Goal: Task Accomplishment & Management: Manage account settings

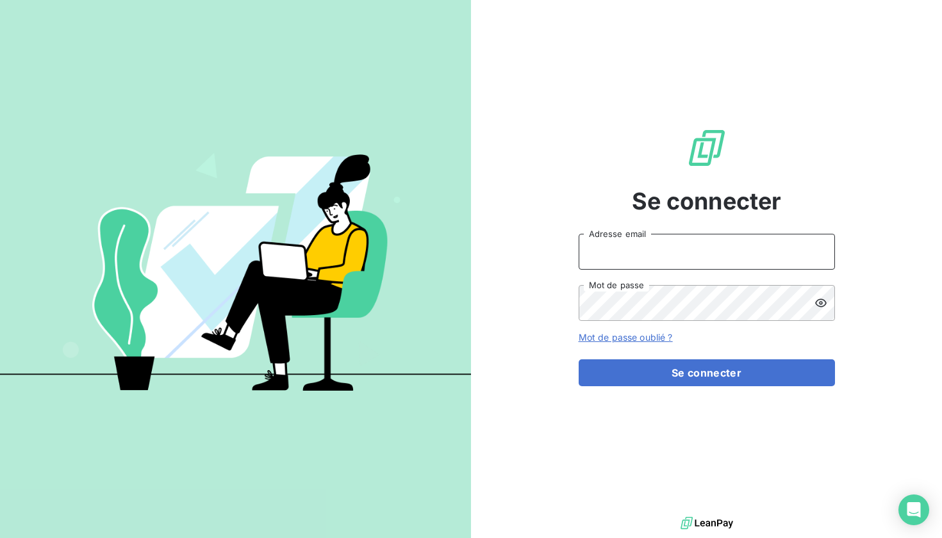
type input "[EMAIL_ADDRESS][PERSON_NAME][DOMAIN_NAME]"
click at [706, 373] on button "Se connecter" at bounding box center [707, 373] width 256 height 27
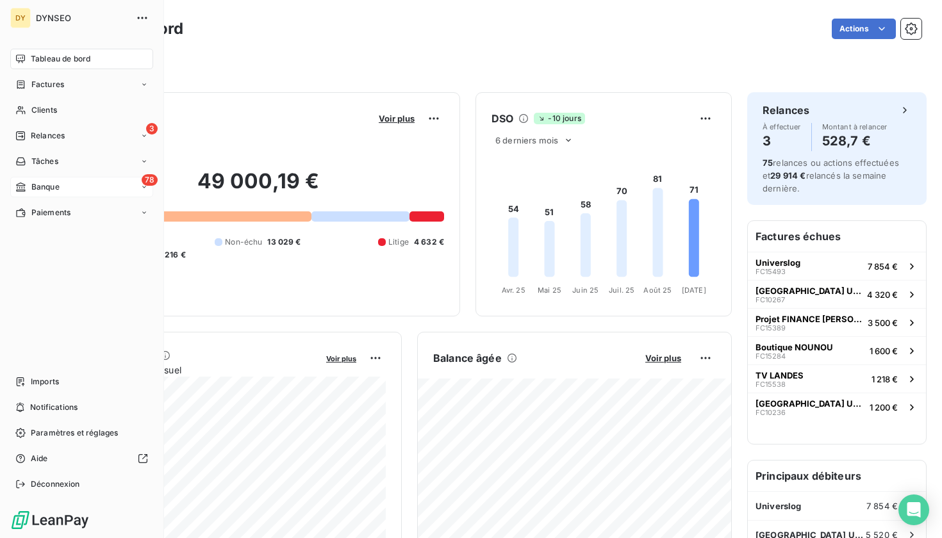
click at [81, 181] on div "78 Banque" at bounding box center [81, 187] width 143 height 21
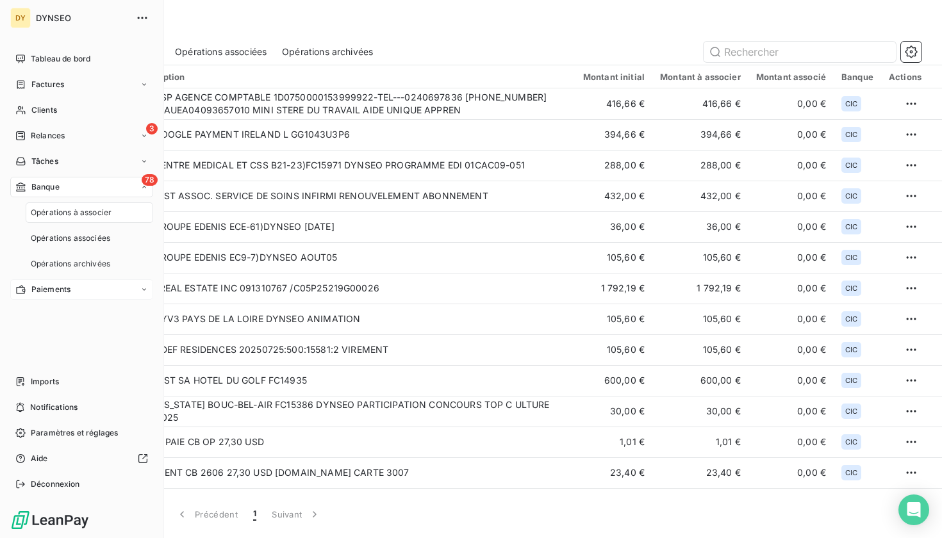
click at [70, 285] on span "Paiements" at bounding box center [50, 290] width 39 height 12
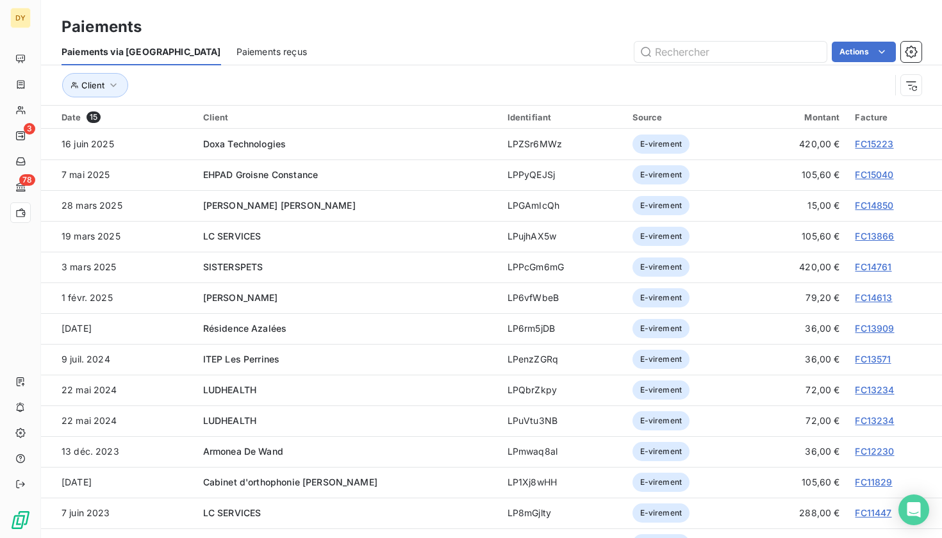
click at [236, 47] on span "Paiements reçus" at bounding box center [271, 52] width 70 height 13
